Goal: Check status

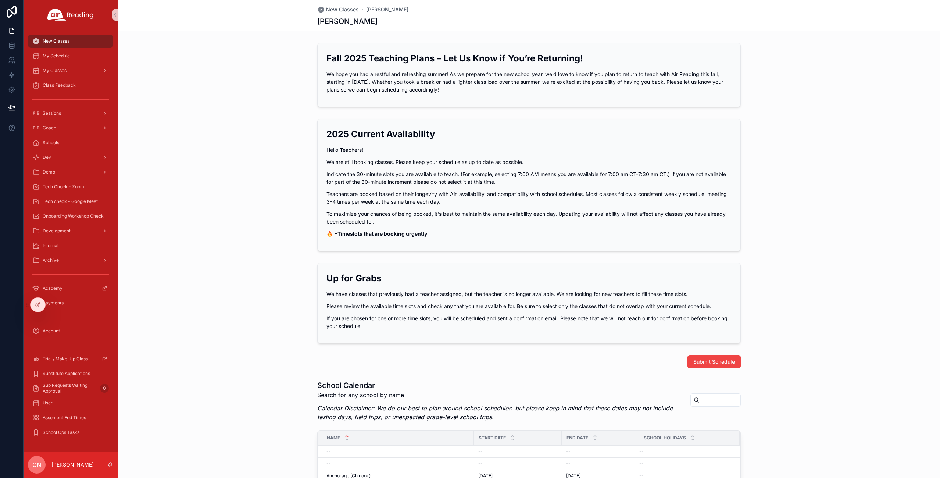
click at [68, 467] on p "[PERSON_NAME]" at bounding box center [72, 464] width 42 height 7
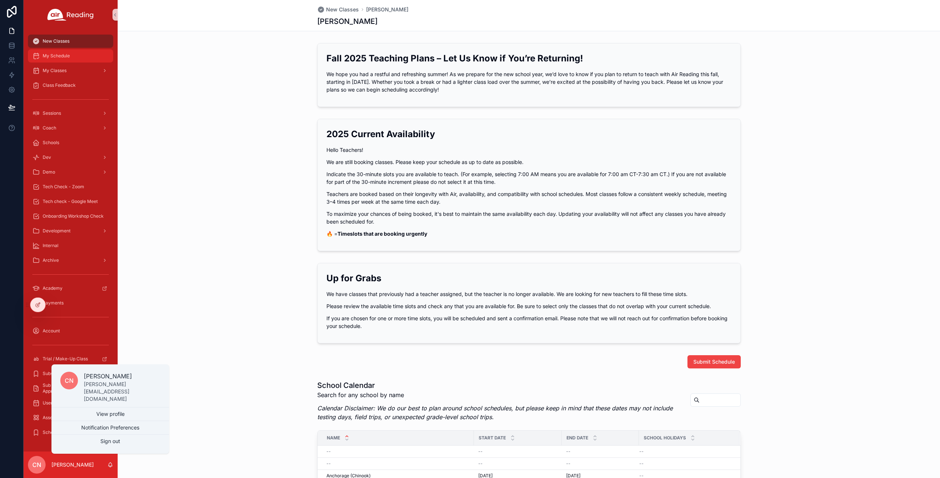
click at [61, 56] on span "My Schedule" at bounding box center [56, 56] width 27 height 6
